Goal: Navigation & Orientation: Find specific page/section

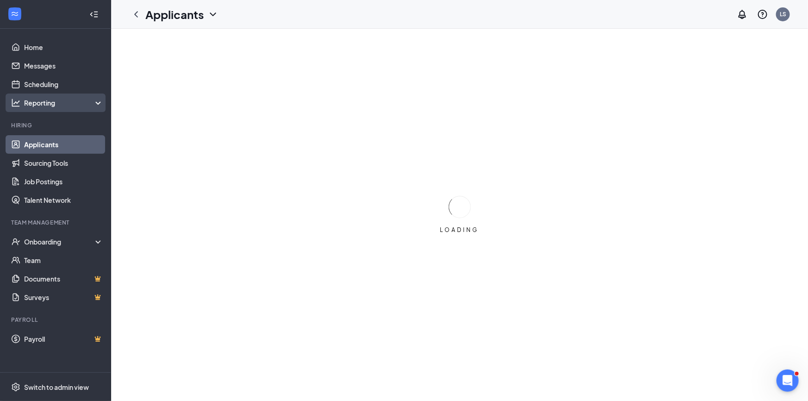
click at [37, 104] on div "Reporting" at bounding box center [64, 102] width 80 height 9
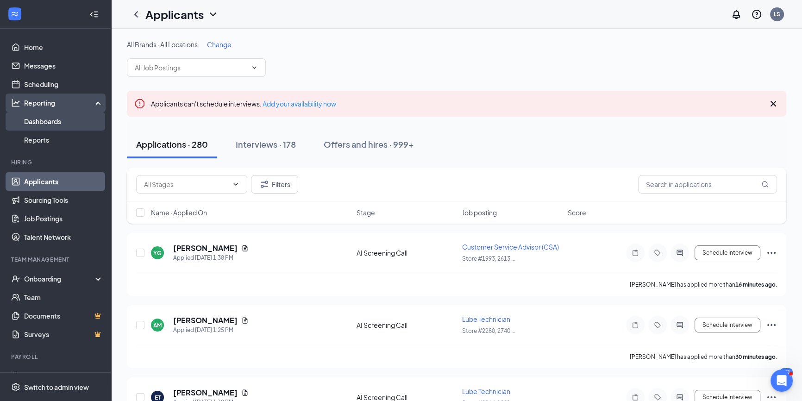
click at [36, 119] on link "Dashboards" at bounding box center [63, 121] width 79 height 19
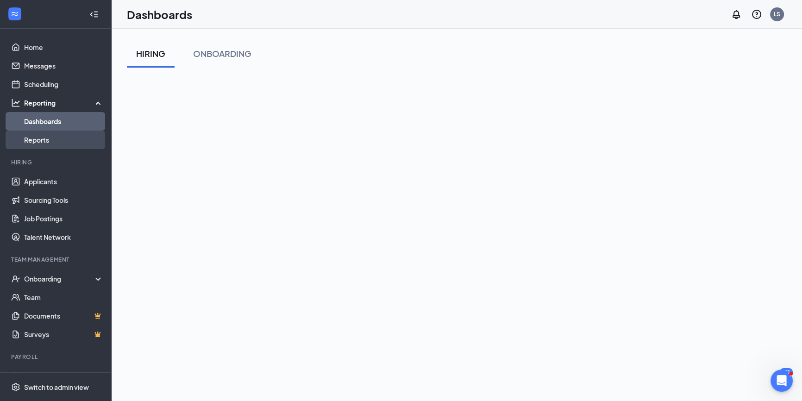
click at [33, 140] on link "Reports" at bounding box center [63, 140] width 79 height 19
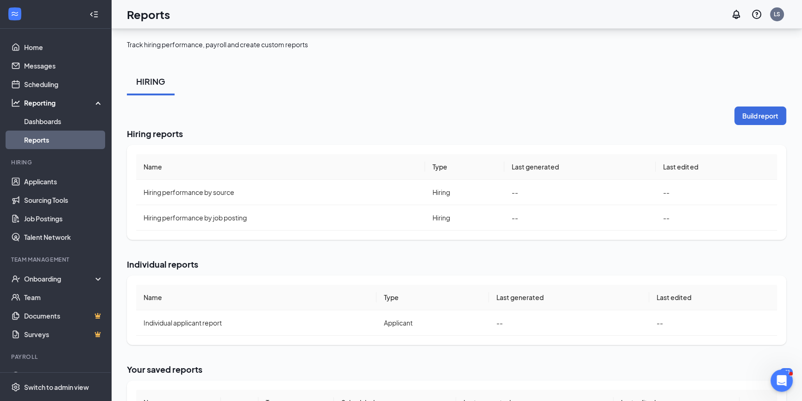
scroll to position [59, 0]
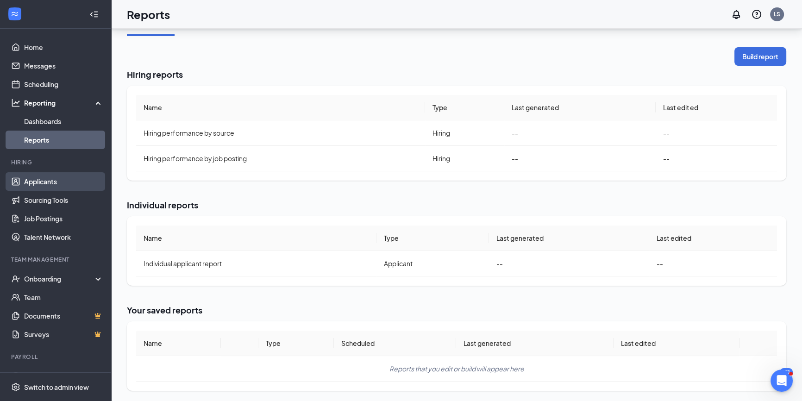
click at [32, 182] on link "Applicants" at bounding box center [63, 181] width 79 height 19
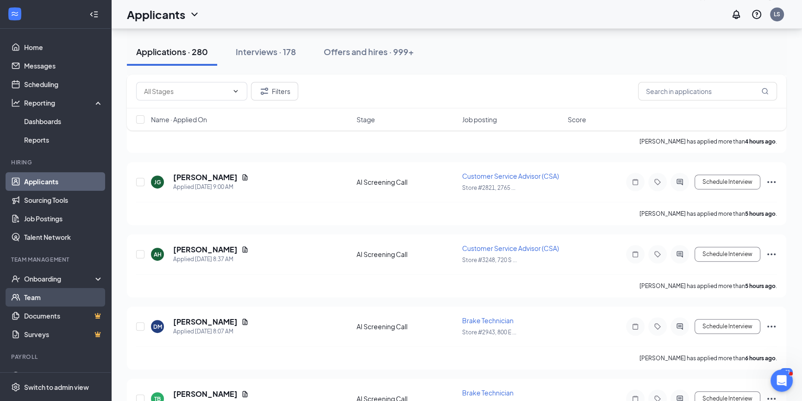
scroll to position [16, 0]
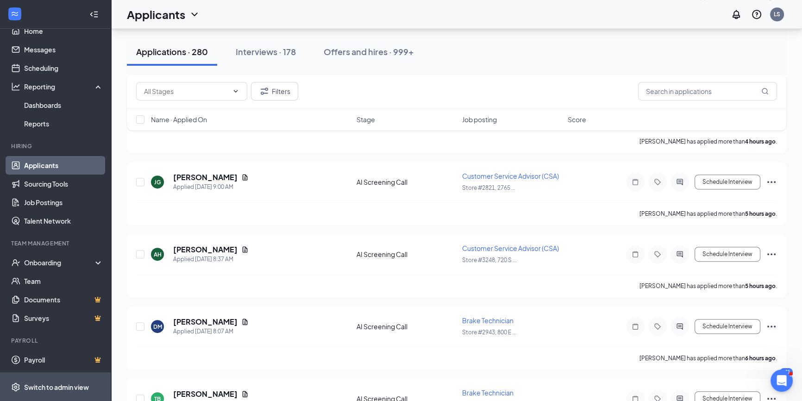
click at [66, 381] on span "Switch to admin view" at bounding box center [63, 387] width 79 height 28
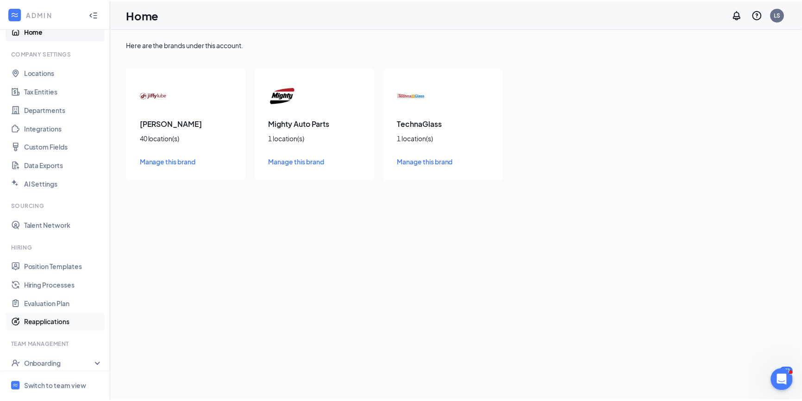
scroll to position [81, 0]
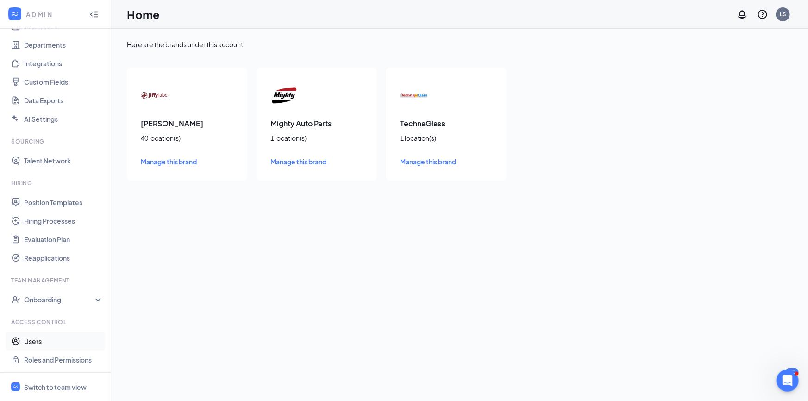
click at [36, 339] on link "Users" at bounding box center [63, 341] width 79 height 19
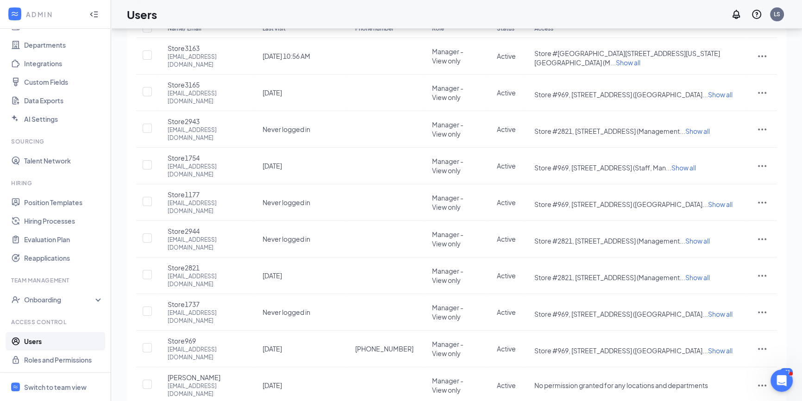
scroll to position [105, 0]
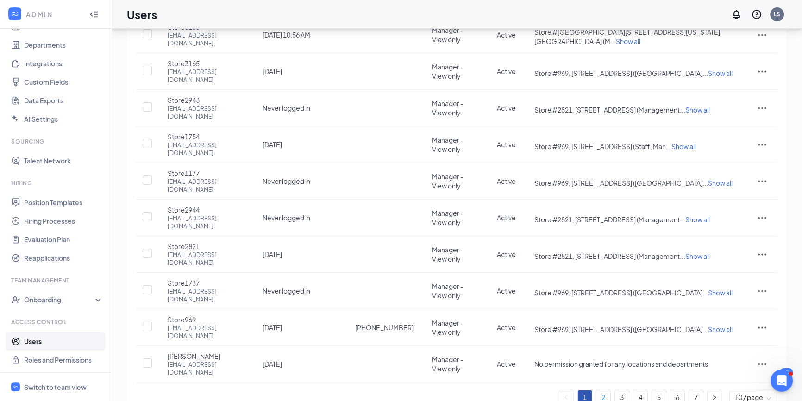
click at [600, 386] on link "2" at bounding box center [603, 397] width 14 height 14
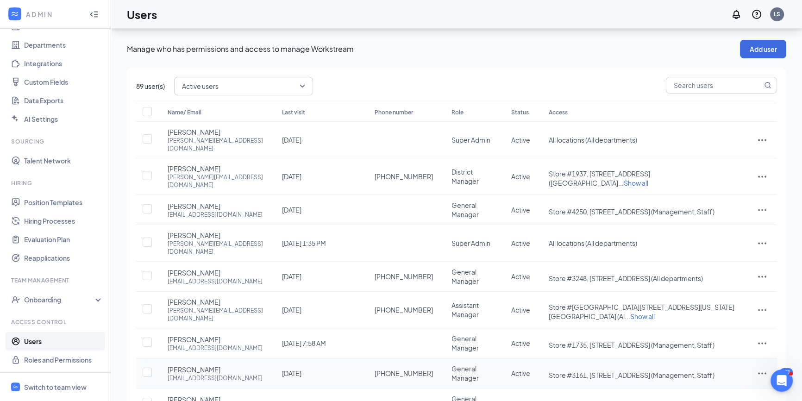
scroll to position [79, 0]
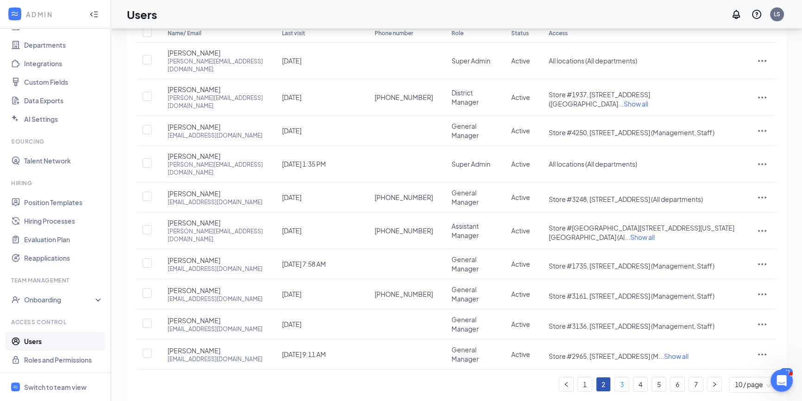
click at [620, 377] on link "3" at bounding box center [622, 384] width 14 height 14
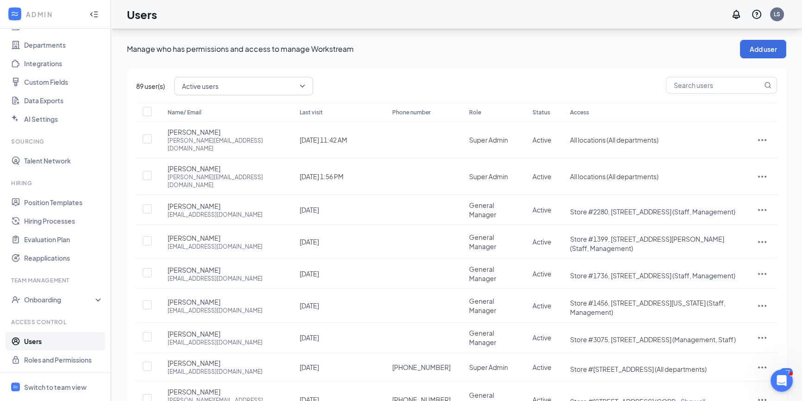
scroll to position [84, 0]
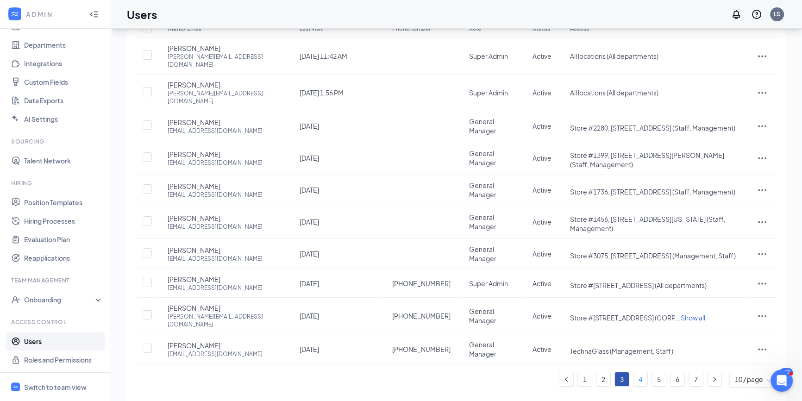
click at [640, 373] on link "4" at bounding box center [641, 379] width 14 height 14
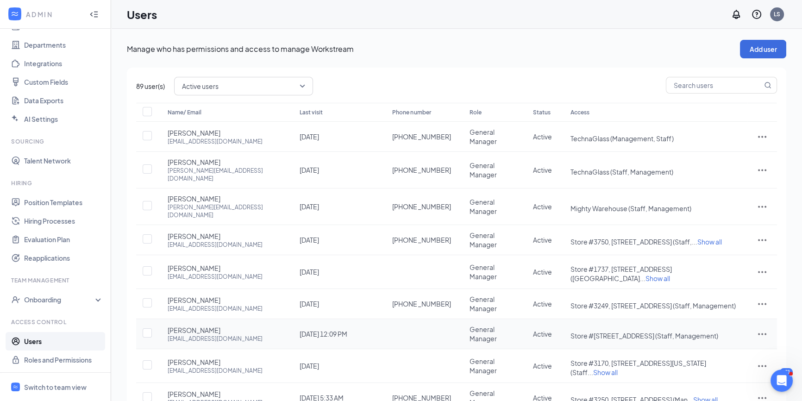
scroll to position [79, 0]
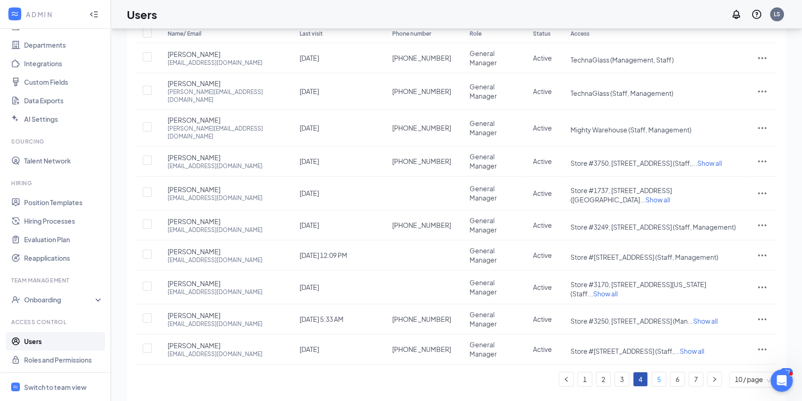
click at [659, 372] on link "5" at bounding box center [659, 379] width 14 height 14
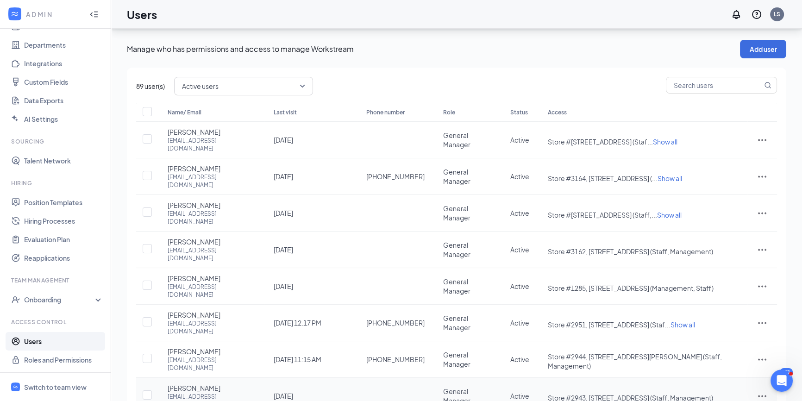
scroll to position [83, 0]
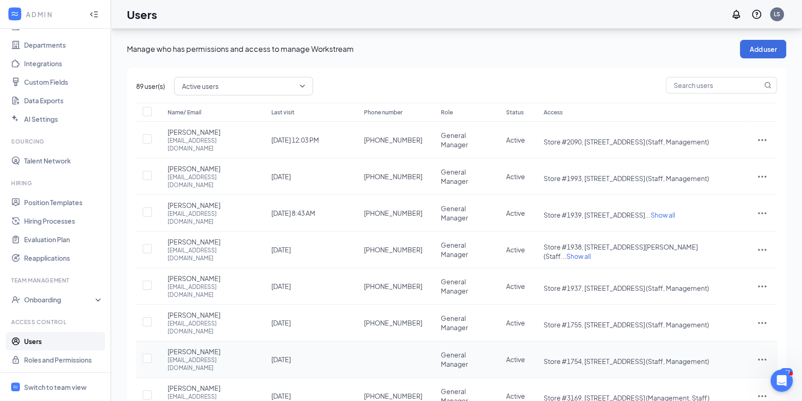
scroll to position [84, 0]
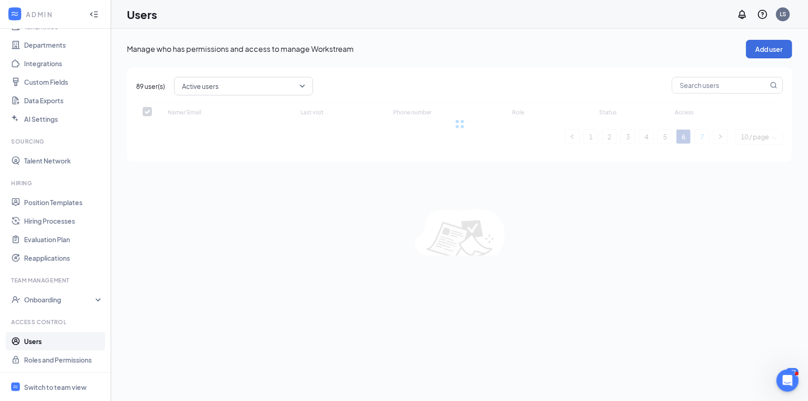
checkbox input "false"
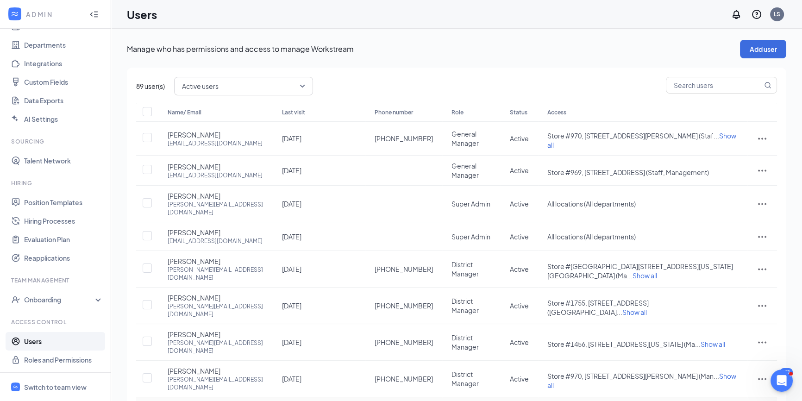
scroll to position [46, 0]
